Goal: Navigation & Orientation: Find specific page/section

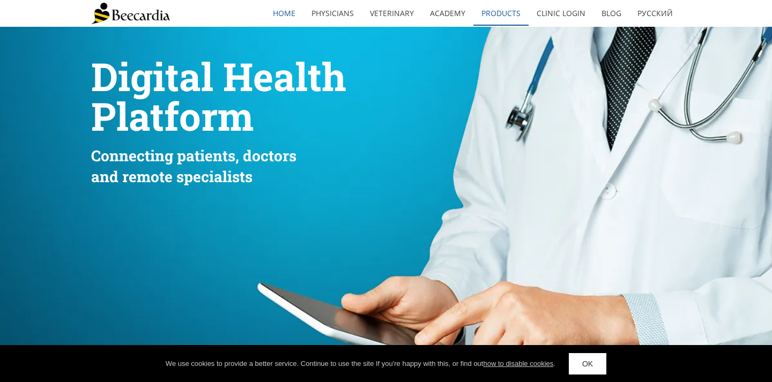
click at [490, 8] on link "Products" at bounding box center [500, 13] width 55 height 25
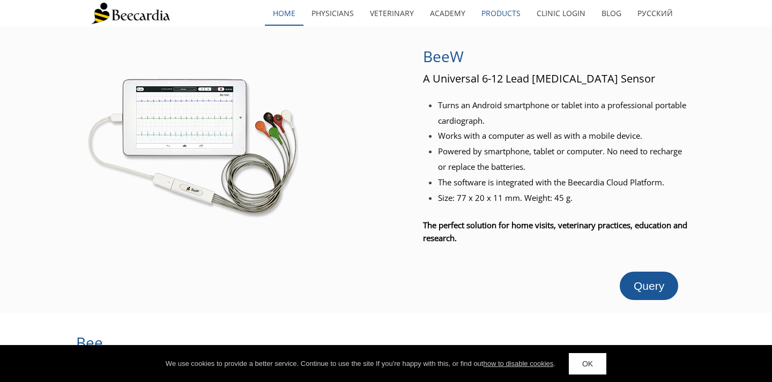
click at [301, 9] on link "home" at bounding box center [284, 13] width 39 height 25
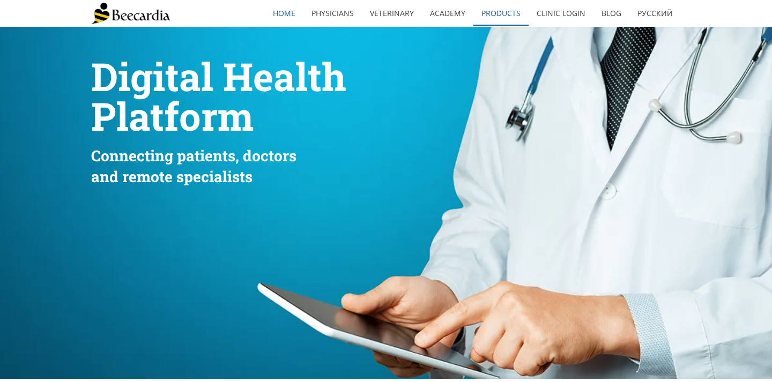
click at [509, 11] on link "Products" at bounding box center [500, 13] width 55 height 25
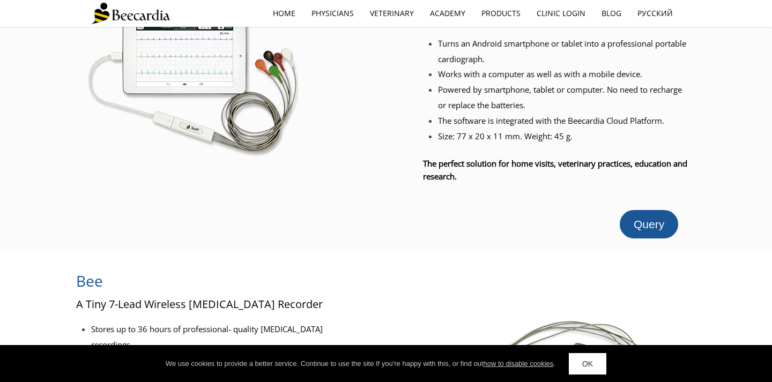
scroll to position [58, 0]
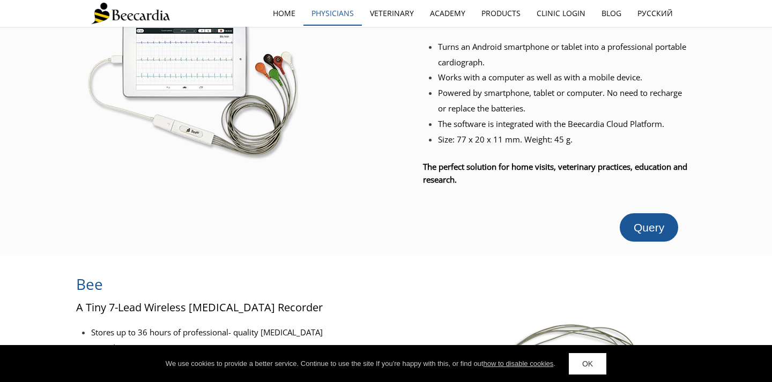
click at [348, 7] on link "Physicians" at bounding box center [332, 13] width 58 height 25
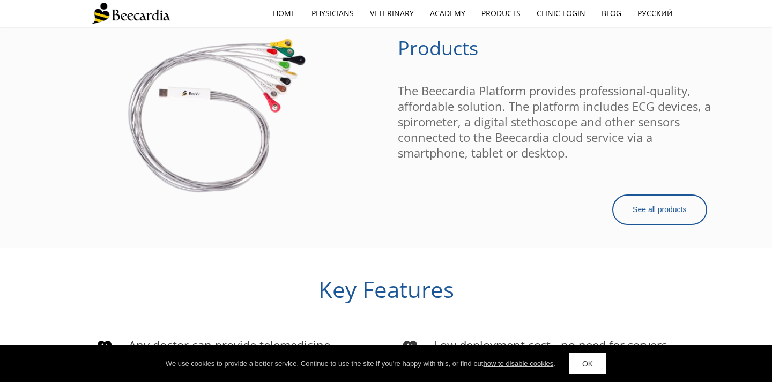
scroll to position [952, 0]
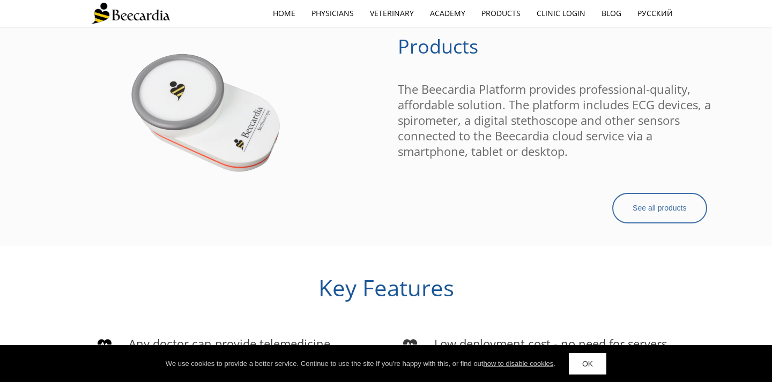
click at [637, 204] on span "See all products" at bounding box center [659, 208] width 54 height 9
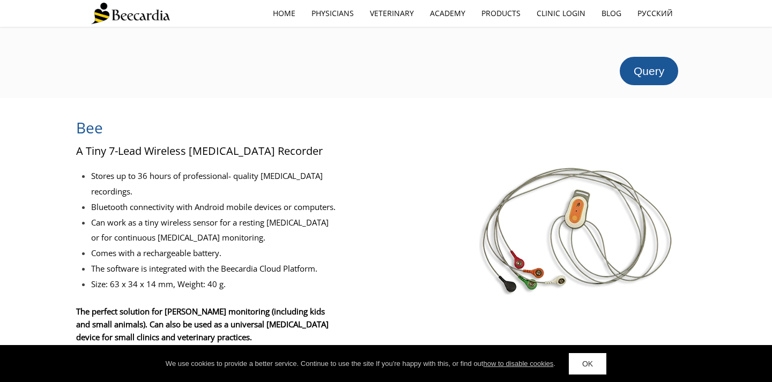
scroll to position [216, 0]
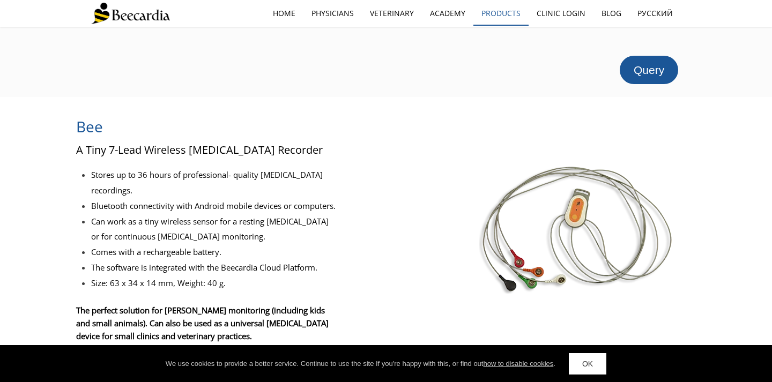
click at [508, 16] on link "Products" at bounding box center [500, 13] width 55 height 25
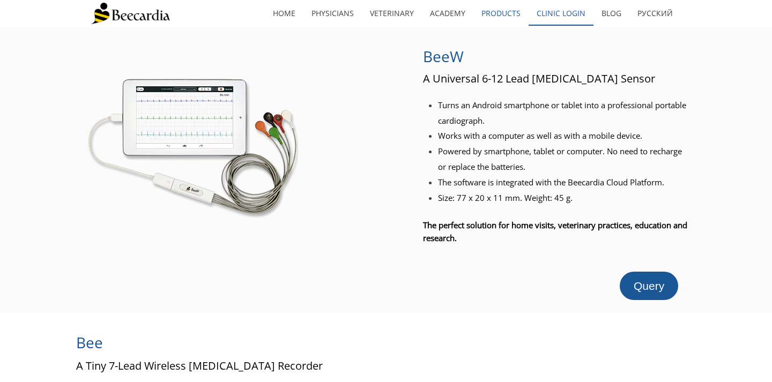
click at [545, 11] on link "Clinic Login" at bounding box center [560, 13] width 65 height 25
